Goal: Transaction & Acquisition: Book appointment/travel/reservation

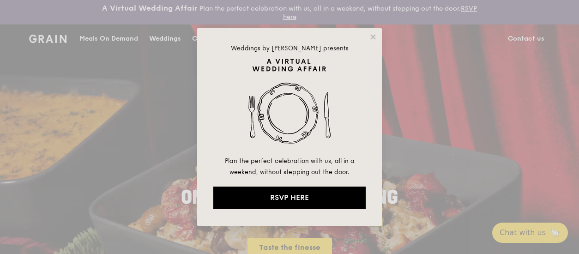
click at [367, 35] on div "Weddings by Grain presents Plan the perfect celebration with us, all in a weeke…" at bounding box center [289, 127] width 185 height 198
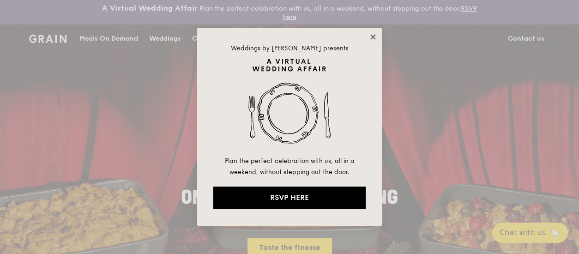
click at [368, 34] on div "Weddings by Grain presents Plan the perfect celebration with us, all in a weeke…" at bounding box center [289, 127] width 185 height 198
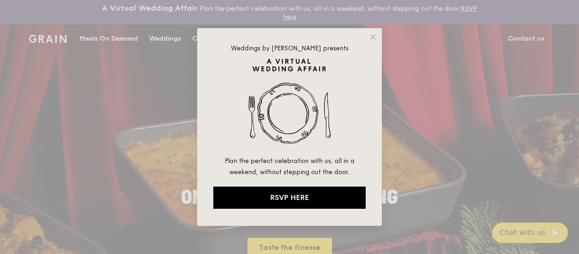
drag, startPoint x: 370, startPoint y: 34, endPoint x: 342, endPoint y: 39, distance: 28.7
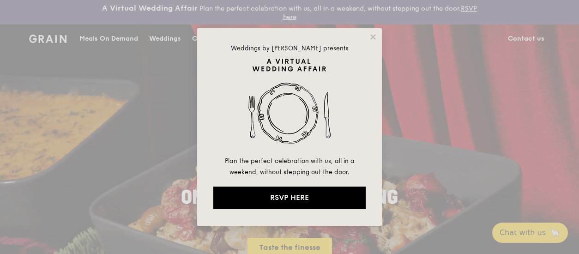
click at [370, 34] on icon at bounding box center [373, 37] width 8 height 8
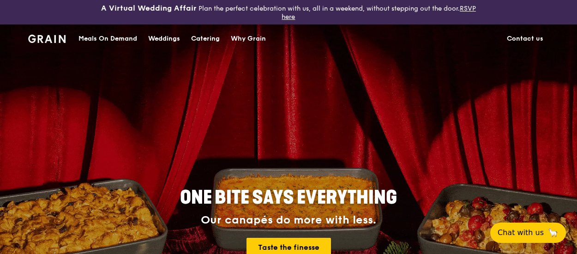
click at [219, 36] on div "Catering" at bounding box center [205, 39] width 29 height 28
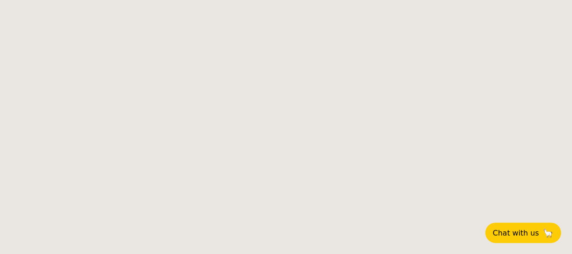
select select
